Goal: Task Accomplishment & Management: Manage account settings

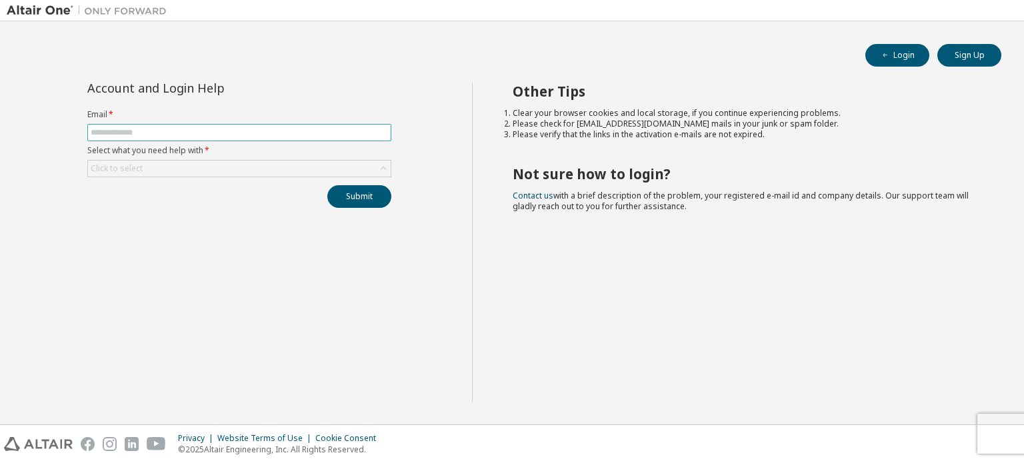
click at [322, 133] on input "text" at bounding box center [239, 132] width 297 height 11
click at [345, 287] on div "Account and Login Help Email * Select what you need help with * Click to select…" at bounding box center [239, 242] width 465 height 319
click at [319, 131] on input "text" at bounding box center [239, 132] width 297 height 11
type input "*"
type input "**********"
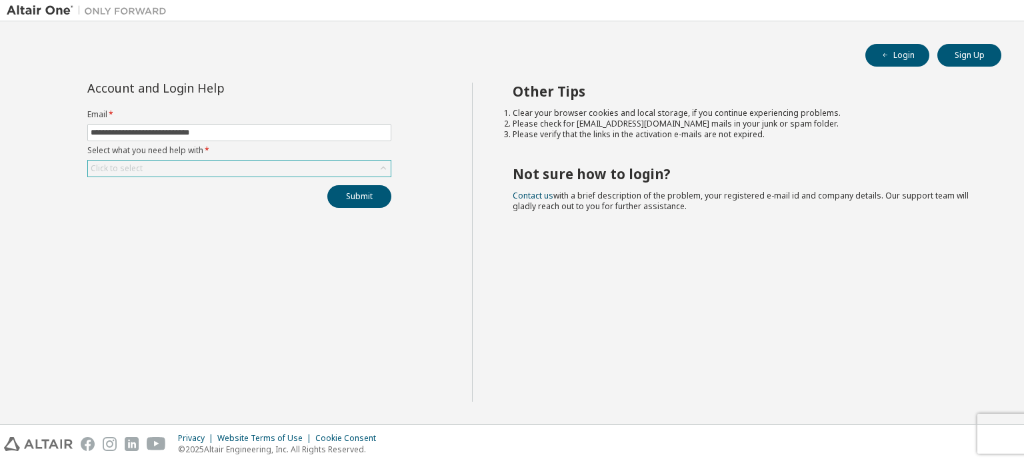
click at [288, 173] on div "Click to select" at bounding box center [239, 169] width 303 height 16
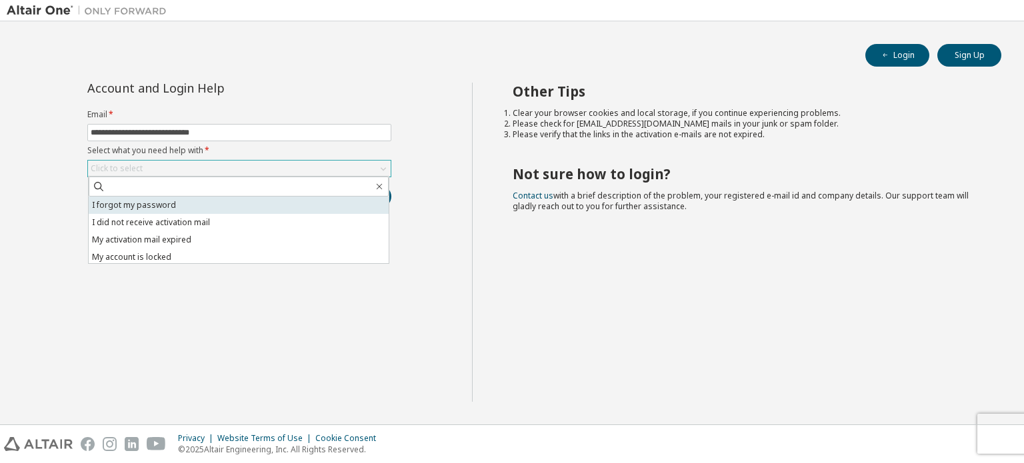
click at [275, 201] on li "I forgot my password" at bounding box center [239, 205] width 300 height 17
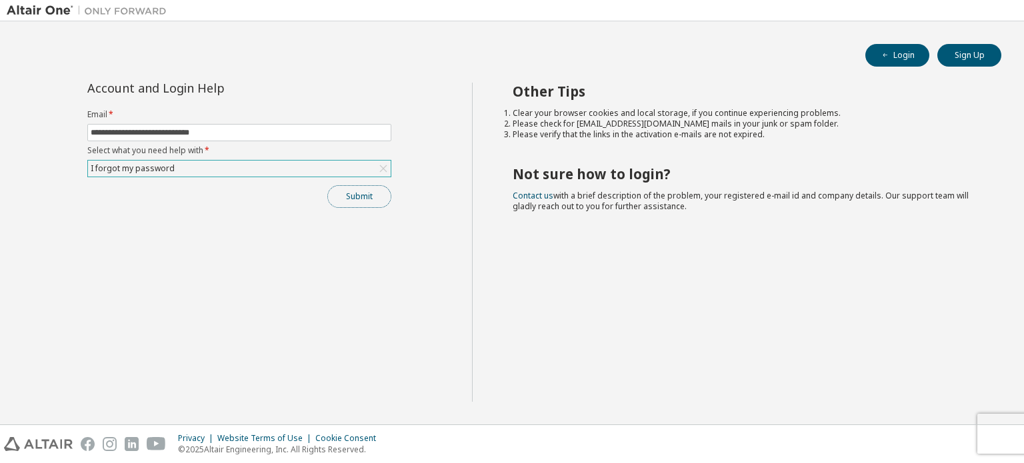
click at [353, 186] on button "Submit" at bounding box center [359, 196] width 64 height 23
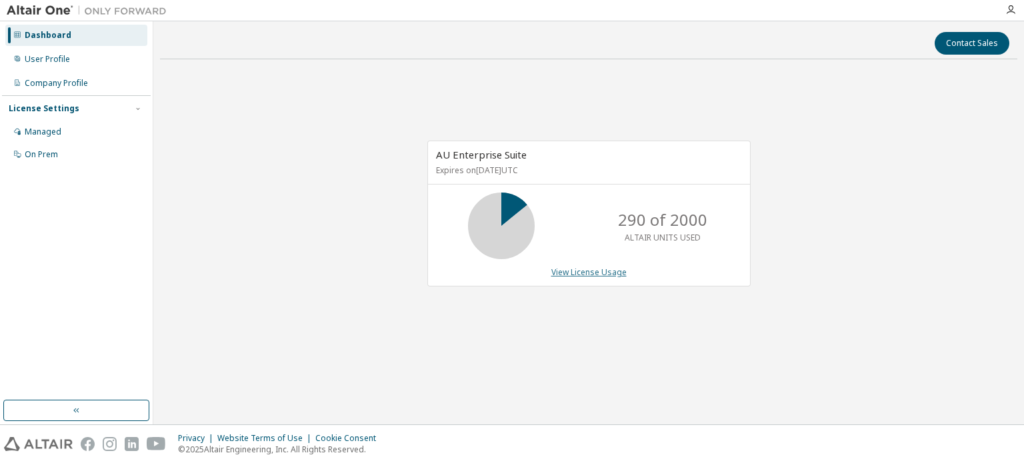
click at [604, 271] on link "View License Usage" at bounding box center [588, 272] width 75 height 11
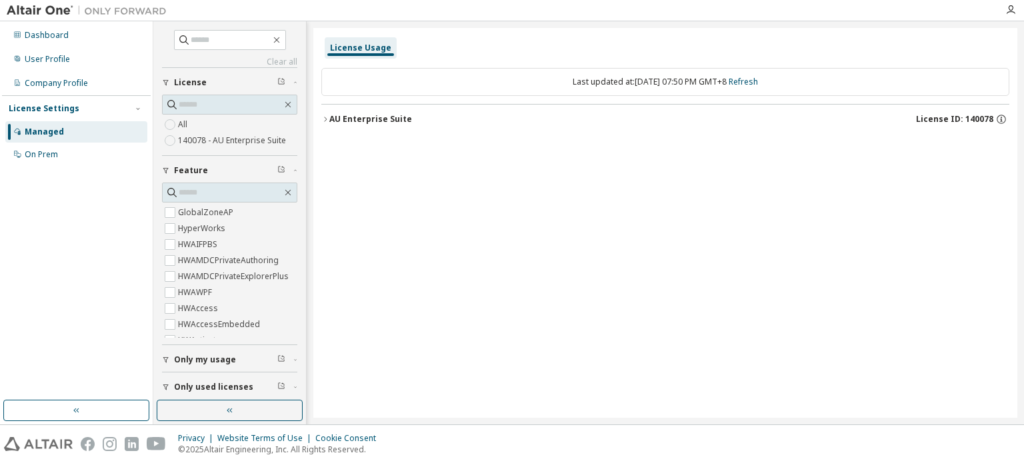
click at [62, 127] on div "Managed" at bounding box center [76, 131] width 142 height 21
click at [112, 137] on div "Managed" at bounding box center [76, 131] width 142 height 21
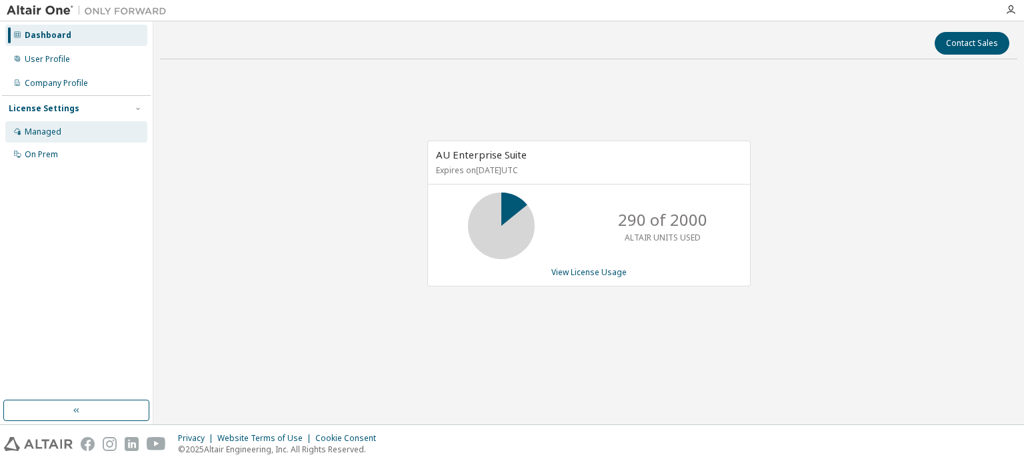
click at [29, 138] on div "Managed" at bounding box center [76, 131] width 142 height 21
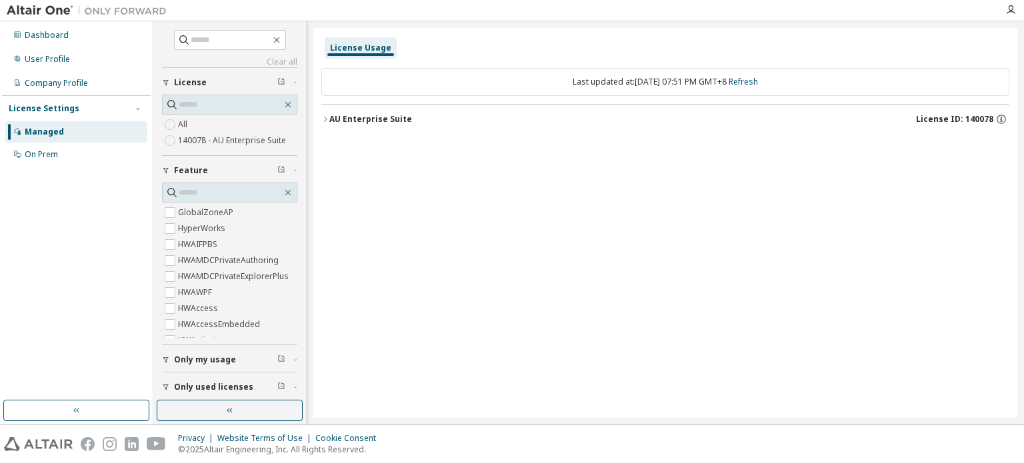
click at [418, 79] on div "Last updated at: Sun 2025-09-07 07:51 PM GMT+8 Refresh" at bounding box center [665, 82] width 688 height 28
click at [76, 90] on div "Company Profile" at bounding box center [76, 83] width 142 height 21
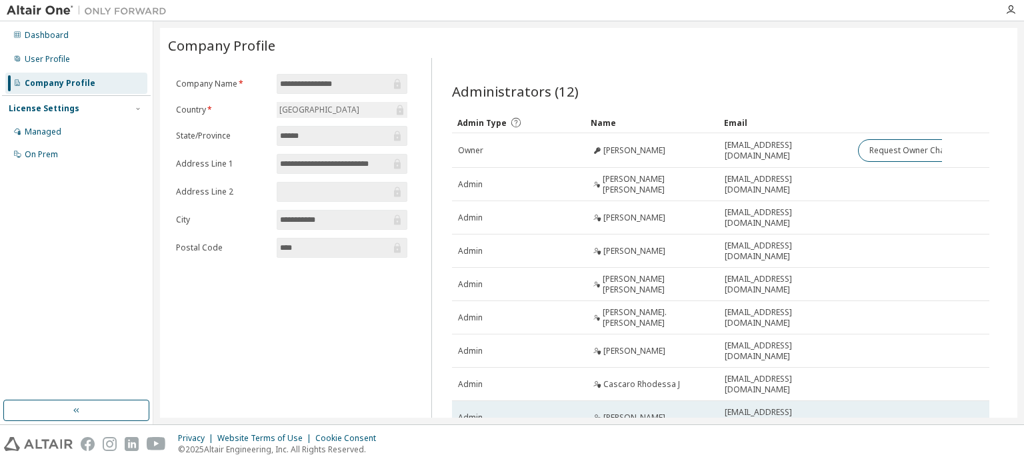
click at [551, 413] on div "Admin" at bounding box center [518, 418] width 121 height 11
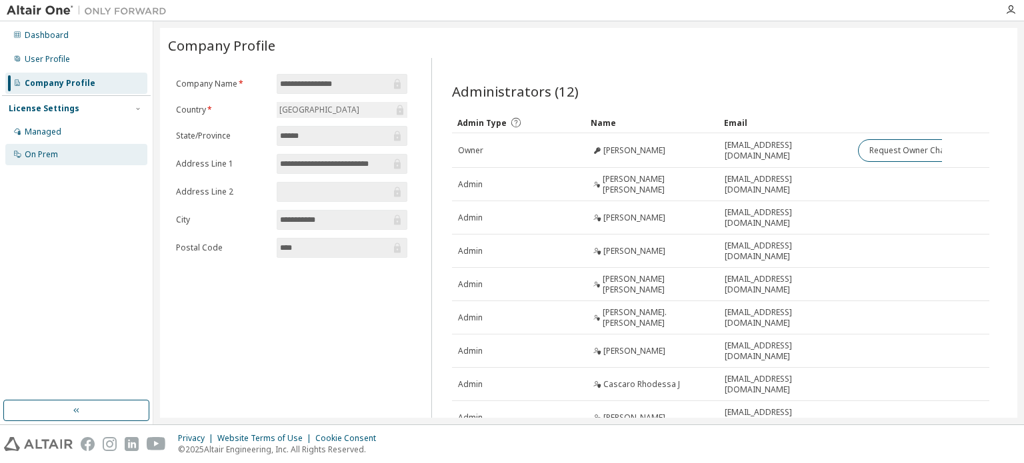
click at [96, 159] on div "On Prem" at bounding box center [76, 154] width 142 height 21
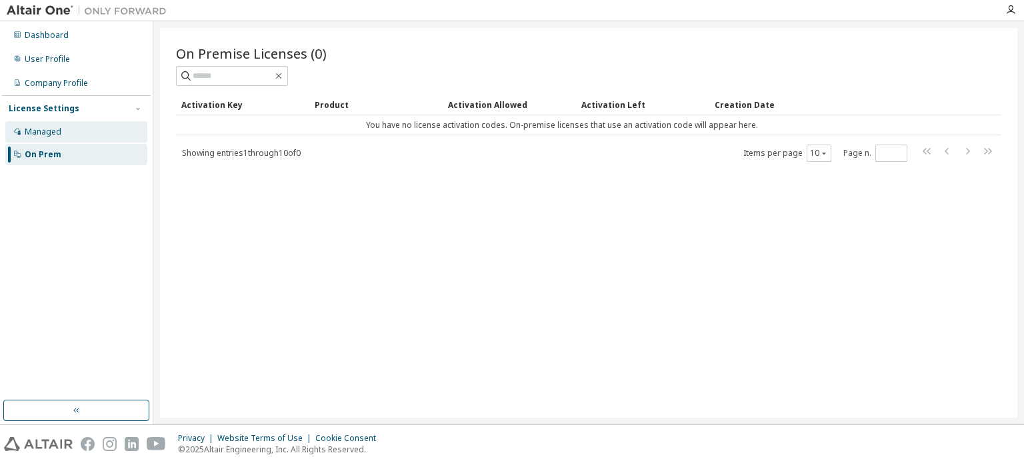
click at [83, 132] on div "Managed" at bounding box center [76, 131] width 142 height 21
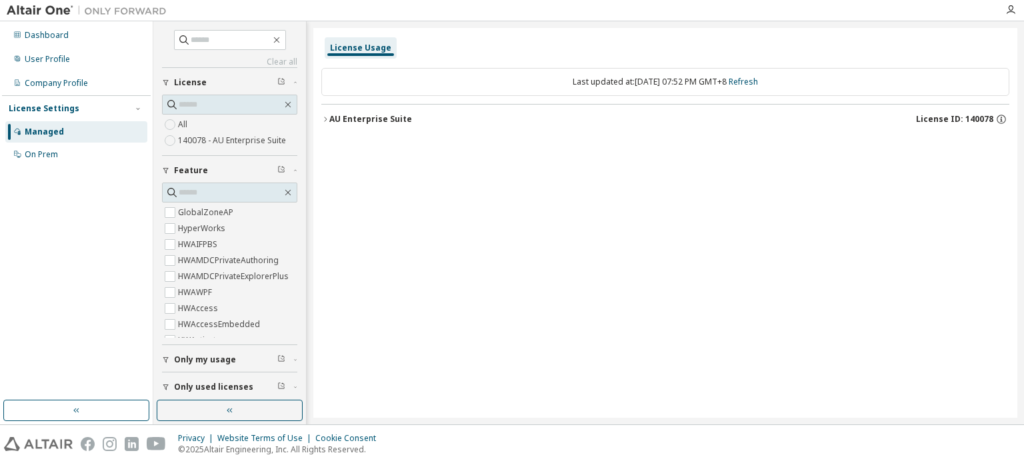
click at [220, 355] on span "Only my usage" at bounding box center [205, 360] width 62 height 11
click at [203, 357] on span "Only my usage" at bounding box center [205, 360] width 62 height 11
click at [351, 117] on div "AU Enterprise Suite" at bounding box center [370, 119] width 83 height 11
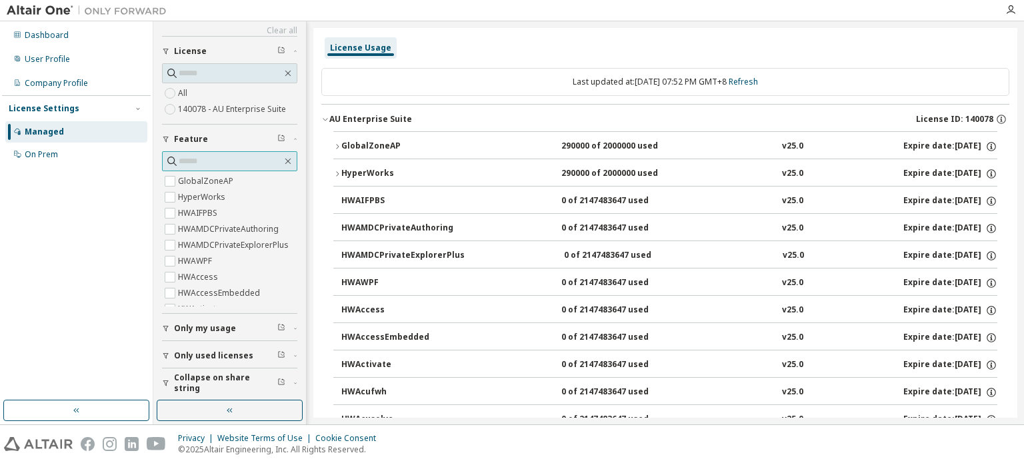
scroll to position [33, 0]
click at [187, 349] on span "Only used licenses" at bounding box center [213, 354] width 79 height 11
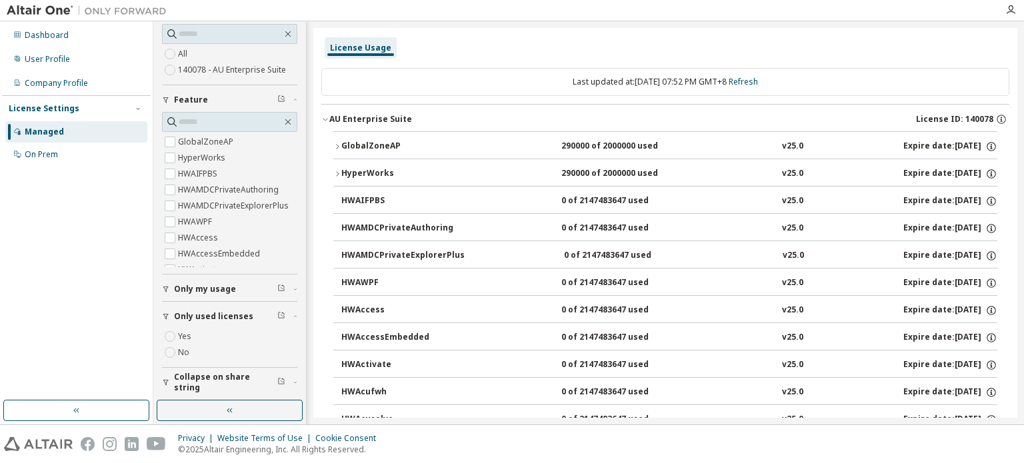
scroll to position [70, 0]
click at [223, 312] on span "Only used licenses" at bounding box center [213, 317] width 79 height 11
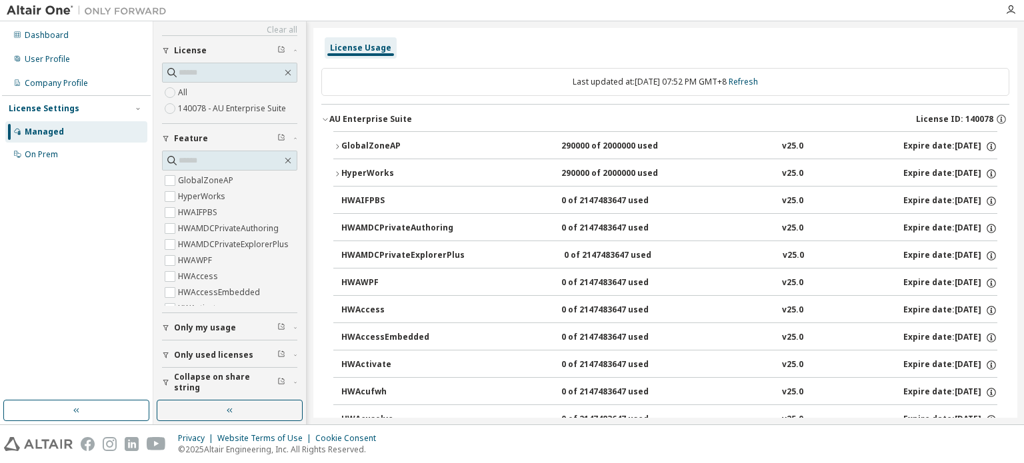
scroll to position [0, 0]
